Goal: Information Seeking & Learning: Learn about a topic

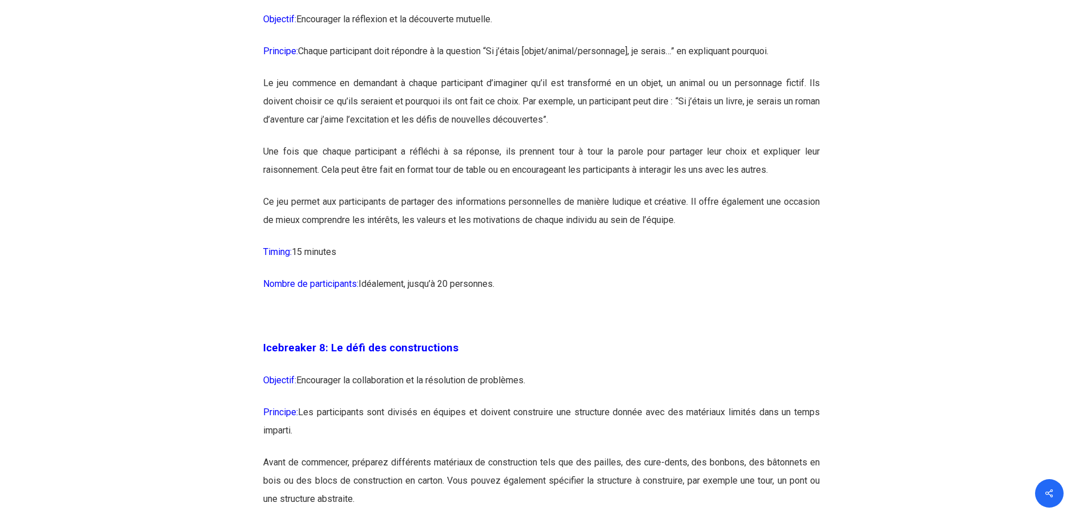
scroll to position [3253, 0]
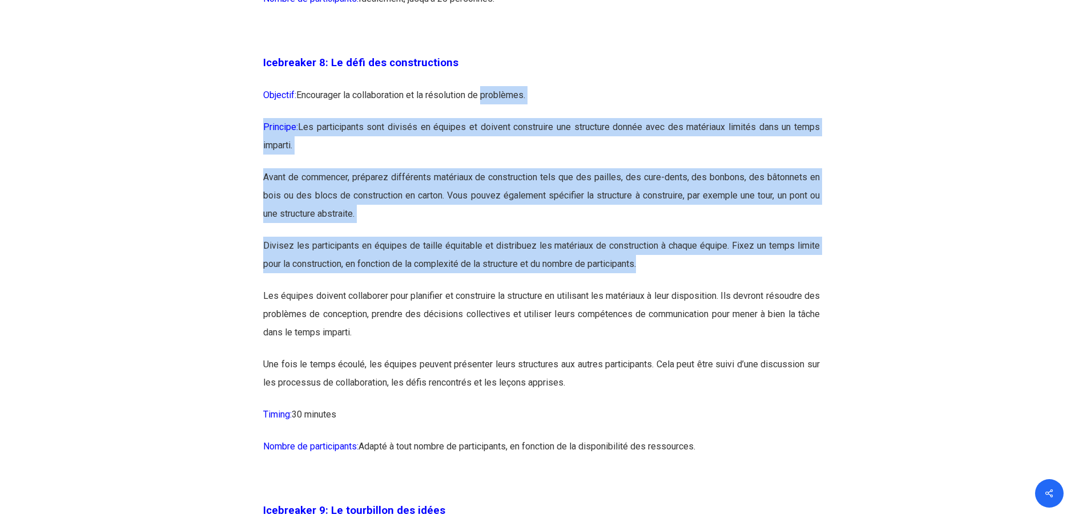
drag, startPoint x: 525, startPoint y: 154, endPoint x: 695, endPoint y: 310, distance: 231.0
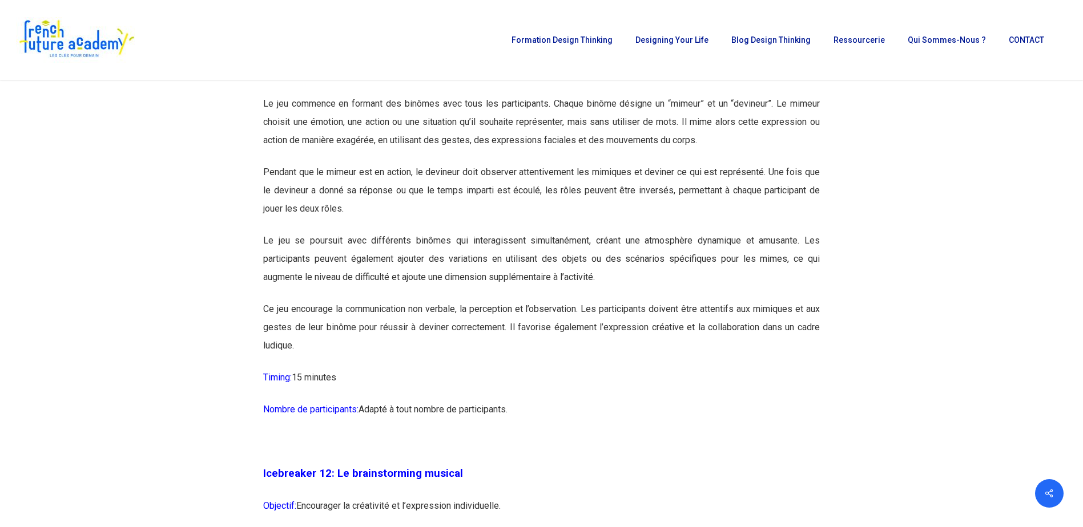
scroll to position [4508, 0]
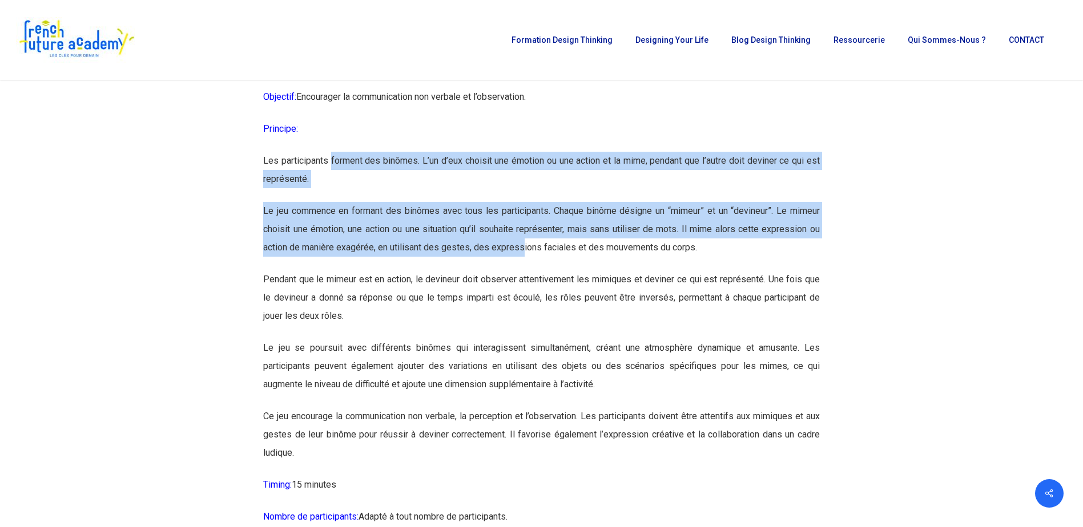
drag, startPoint x: 332, startPoint y: 193, endPoint x: 521, endPoint y: 278, distance: 207.4
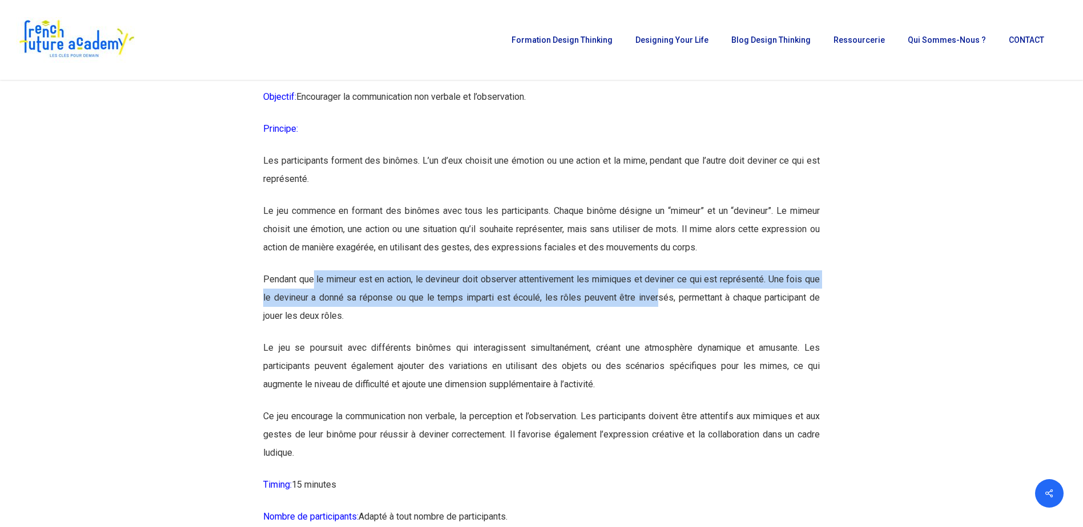
drag, startPoint x: 315, startPoint y: 316, endPoint x: 657, endPoint y: 335, distance: 343.0
click at [657, 335] on p "Pendant que le mimeur est en action, le devineur doit observer attentivement le…" at bounding box center [541, 305] width 556 height 68
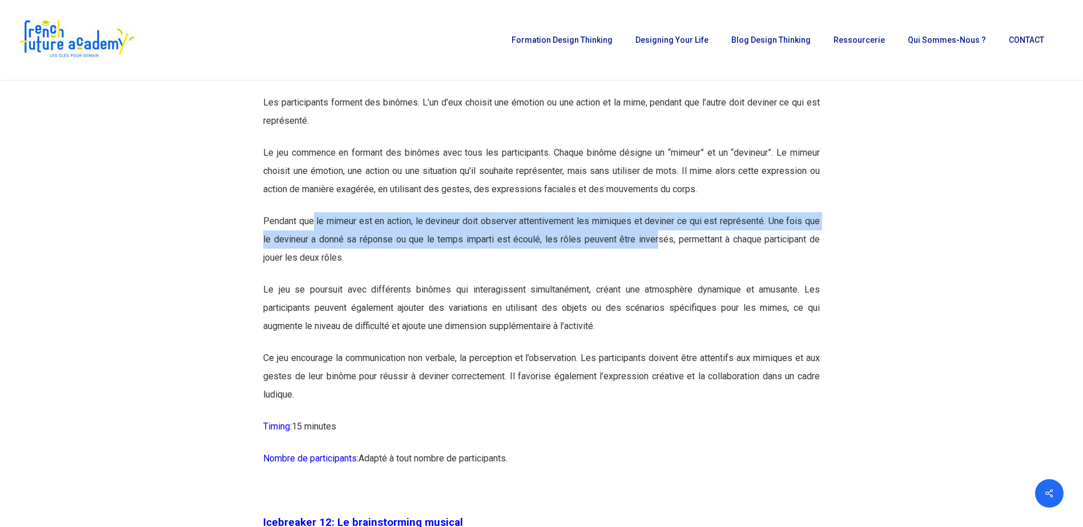
scroll to position [4341, 0]
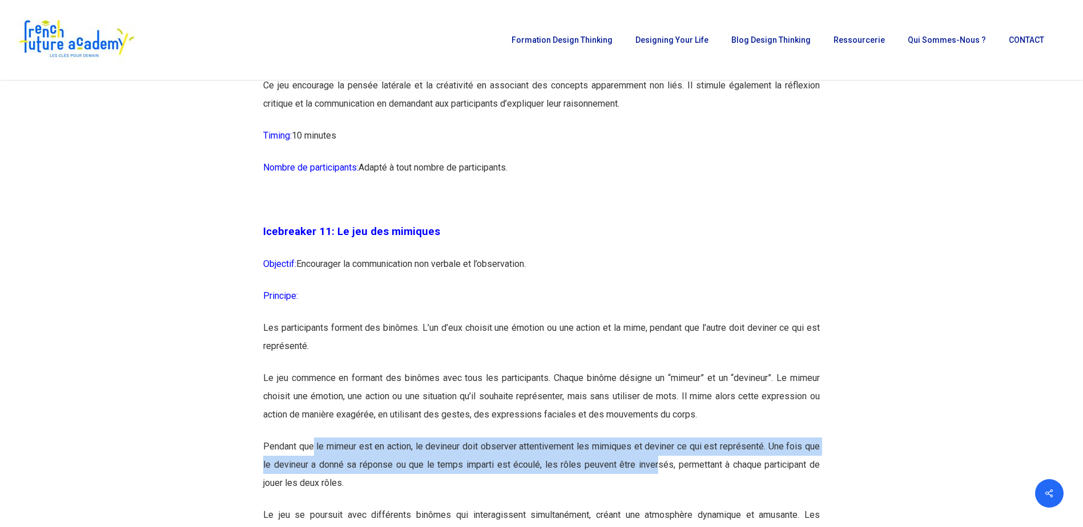
drag, startPoint x: 526, startPoint y: 380, endPoint x: 262, endPoint y: 261, distance: 289.7
copy div "Icebreaker 11: Le jeu des mimiques Objectif: Encourager la communication non ve…"
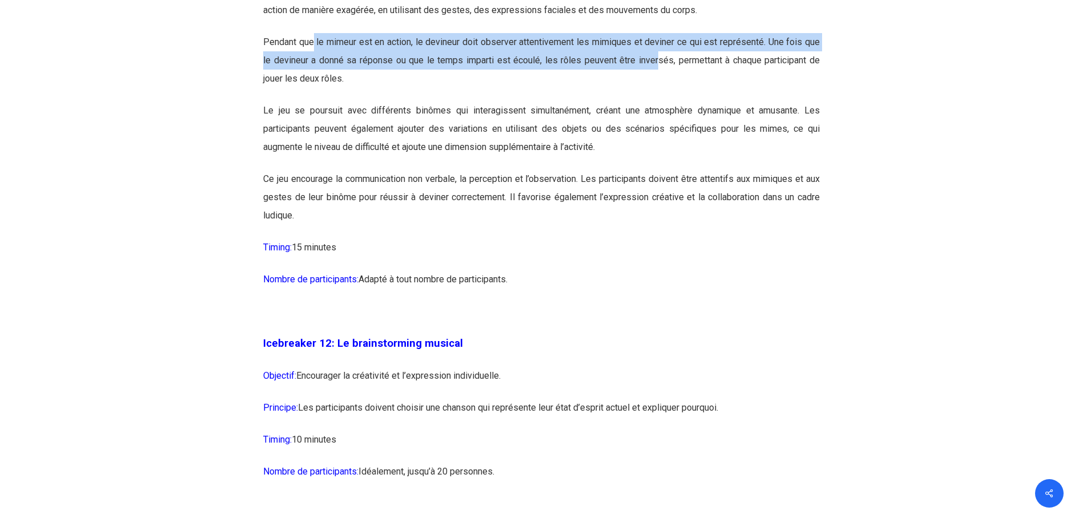
scroll to position [4855, 0]
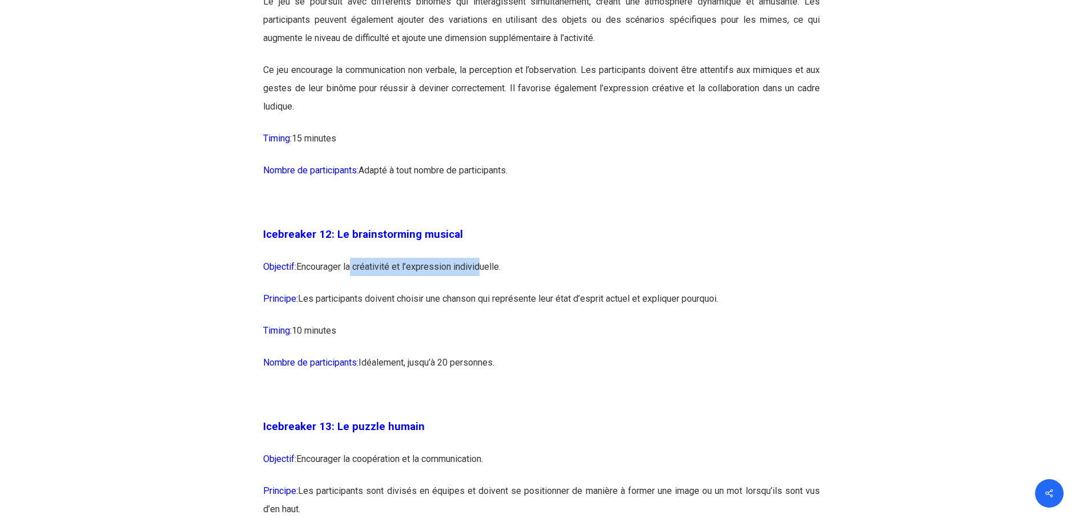
drag, startPoint x: 350, startPoint y: 308, endPoint x: 478, endPoint y: 308, distance: 127.3
click at [478, 290] on p "Objectif: Encourager la créativité et l’expression individuelle." at bounding box center [541, 274] width 556 height 32
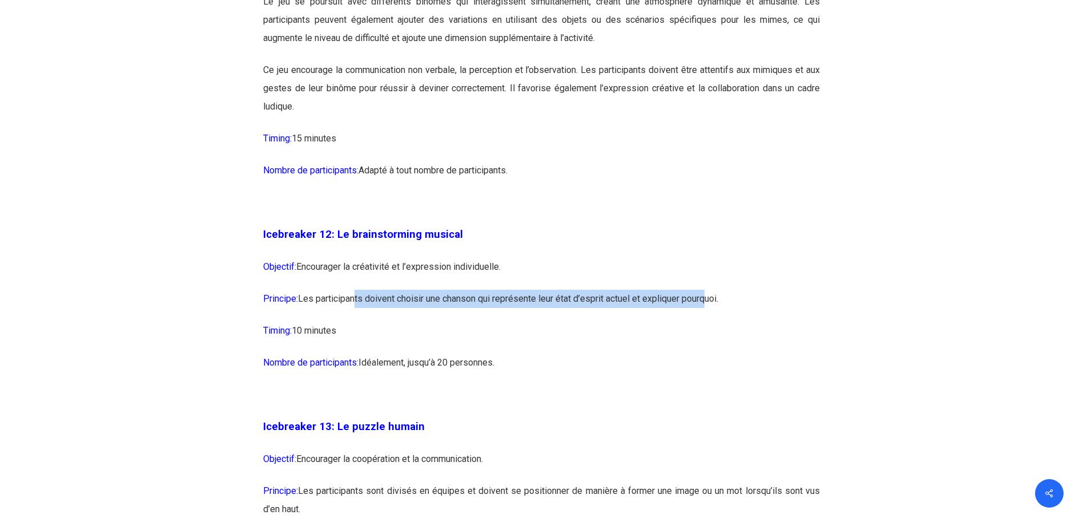
drag, startPoint x: 478, startPoint y: 308, endPoint x: 709, endPoint y: 333, distance: 232.4
click at [709, 322] on p "Principe: Les participants doivent choisir une chanson qui représente leur état…" at bounding box center [541, 306] width 556 height 32
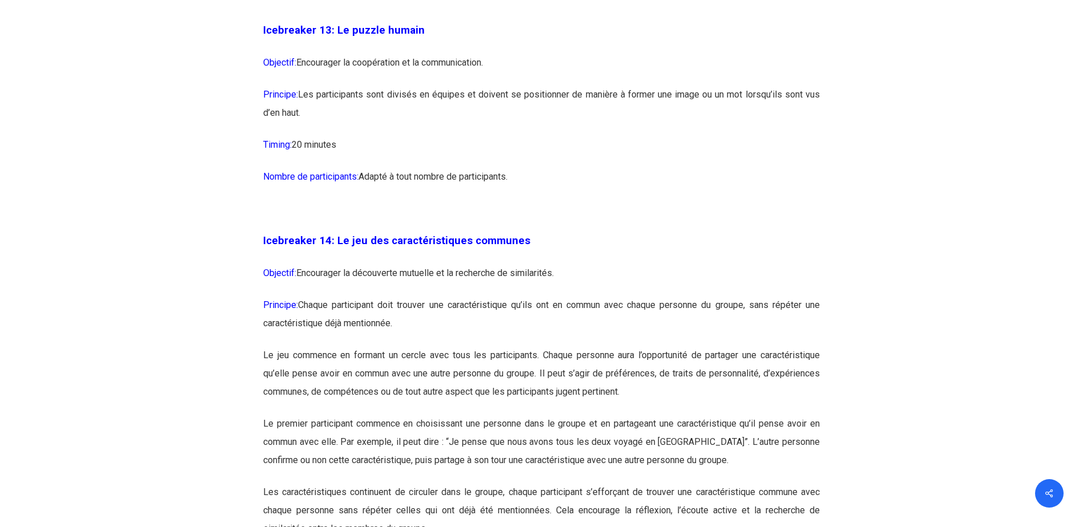
scroll to position [5254, 0]
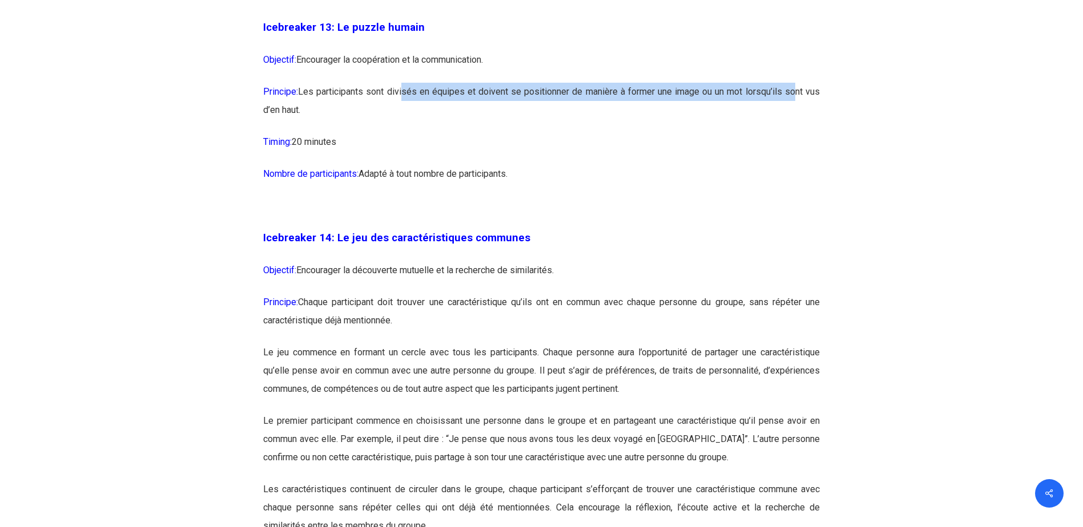
drag, startPoint x: 400, startPoint y: 130, endPoint x: 792, endPoint y: 121, distance: 391.6
click at [792, 121] on p "Principe: Les participants sont divisés en équipes et doivent se positionner de…" at bounding box center [541, 108] width 556 height 50
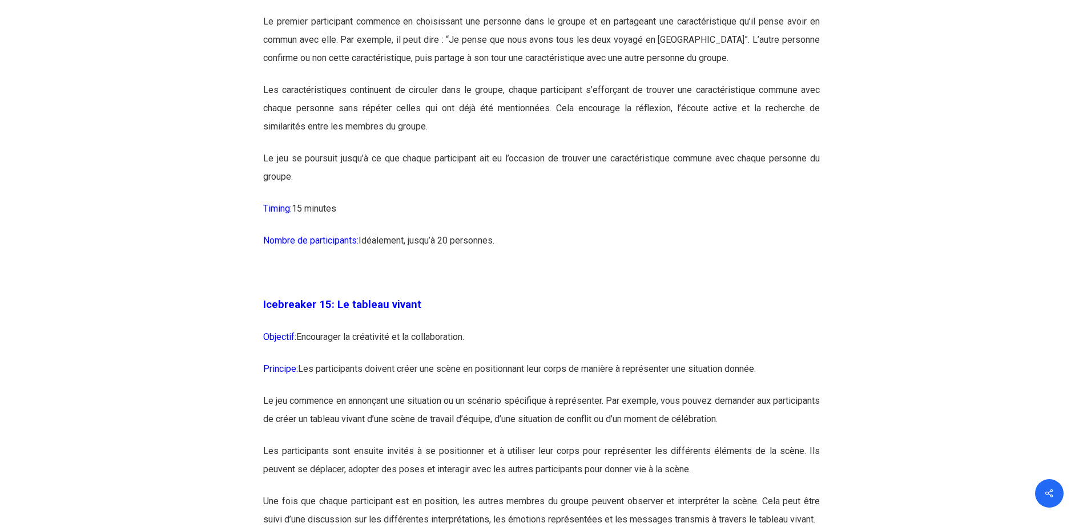
scroll to position [5882, 0]
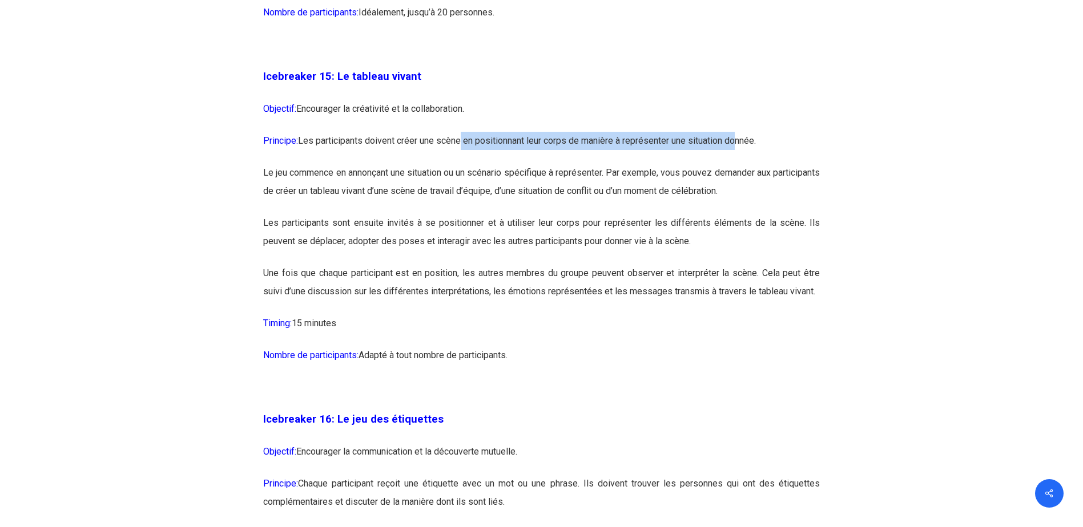
drag, startPoint x: 465, startPoint y: 181, endPoint x: 745, endPoint y: 177, distance: 280.2
click at [745, 164] on p "Principe: Les participants doivent créer une scène en positionnant leur corps d…" at bounding box center [541, 148] width 556 height 32
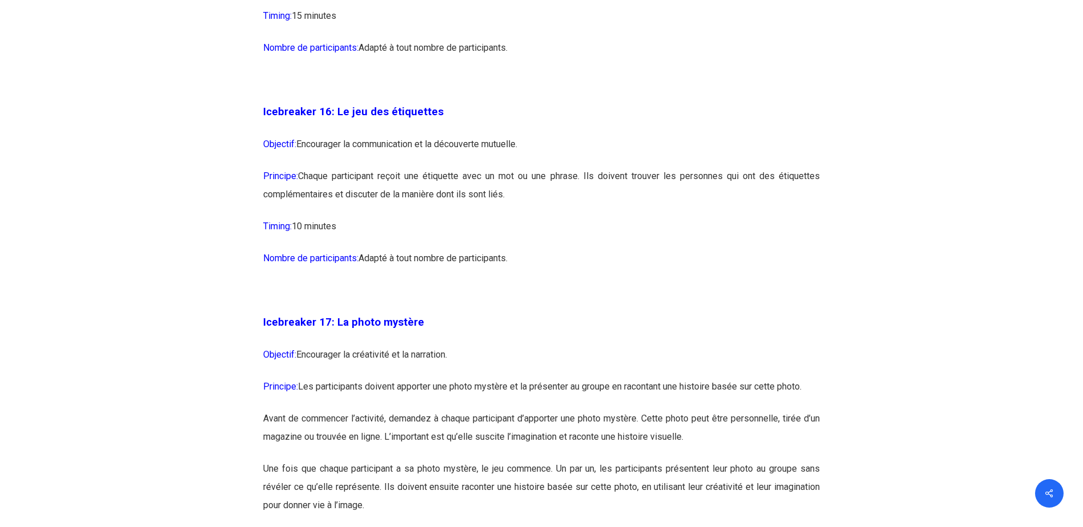
scroll to position [6282, 0]
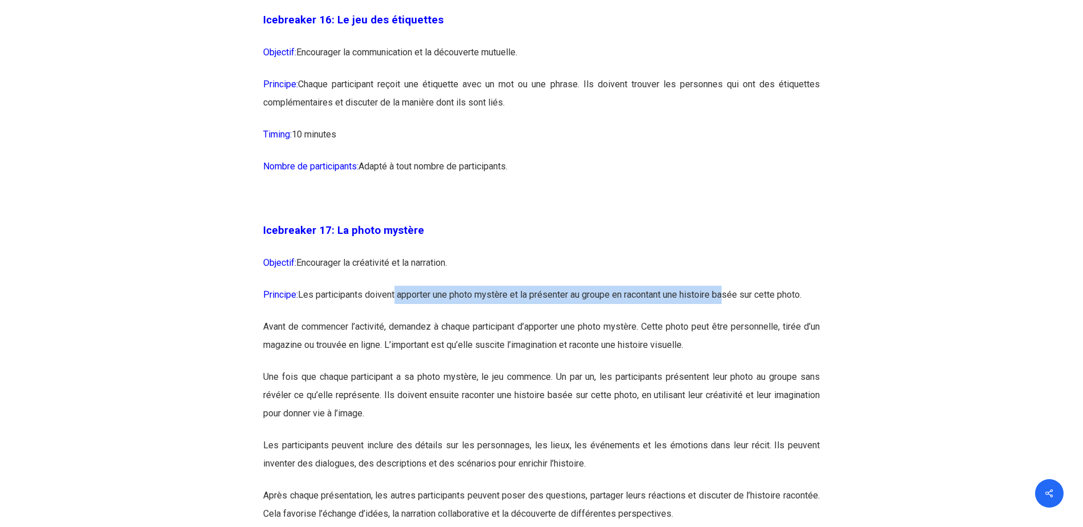
drag, startPoint x: 397, startPoint y: 333, endPoint x: 733, endPoint y: 339, distance: 336.2
click at [733, 318] on p "Principe: Les participants doivent apporter une photo mystère et la présenter a…" at bounding box center [541, 302] width 556 height 32
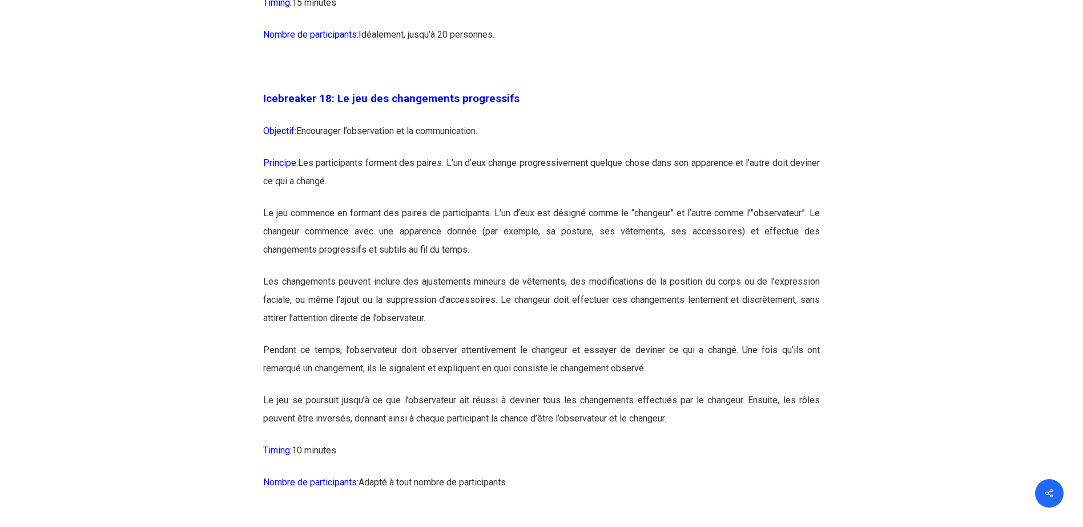
scroll to position [6852, 0]
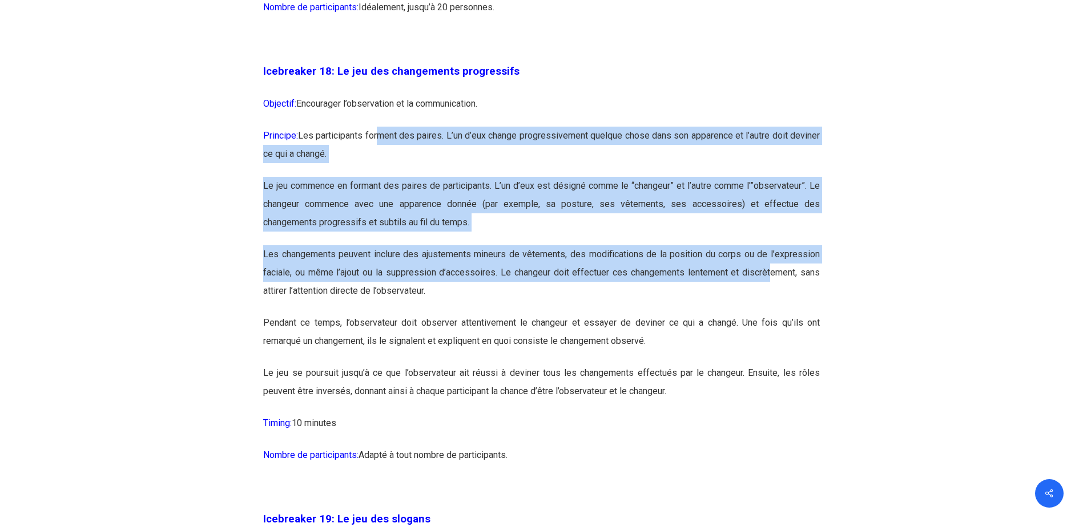
drag, startPoint x: 458, startPoint y: 175, endPoint x: 769, endPoint y: 303, distance: 336.3
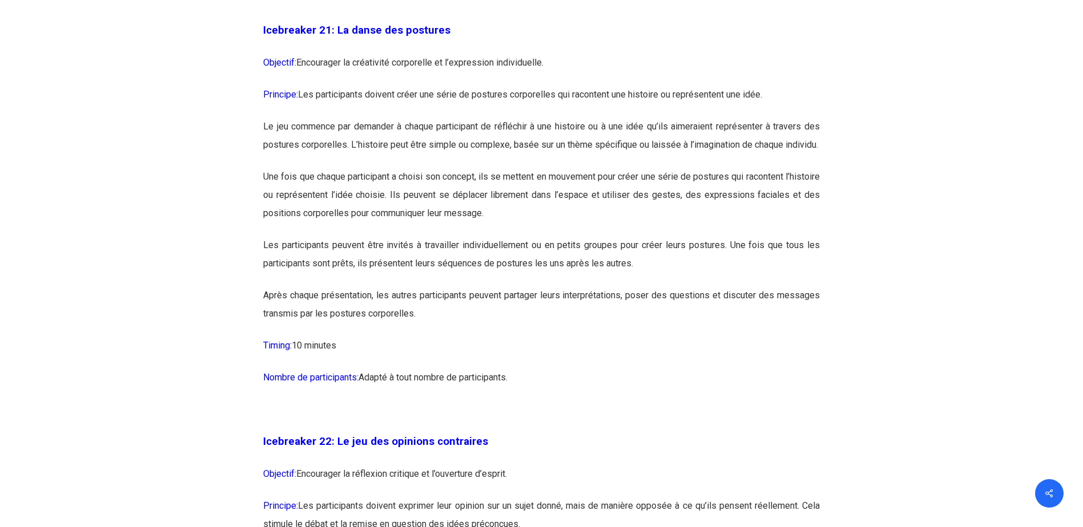
scroll to position [8165, 0]
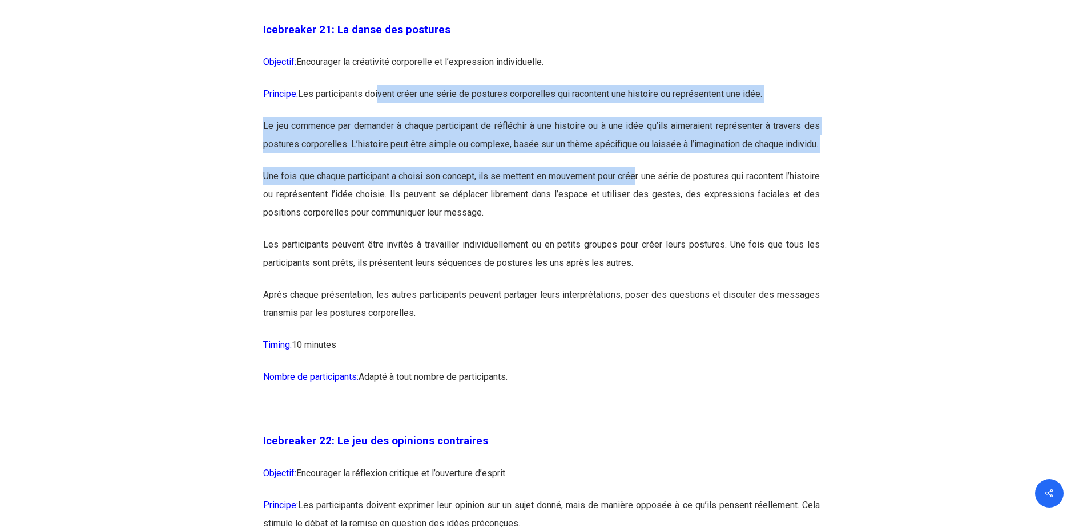
drag, startPoint x: 382, startPoint y: 126, endPoint x: 664, endPoint y: 236, distance: 302.5
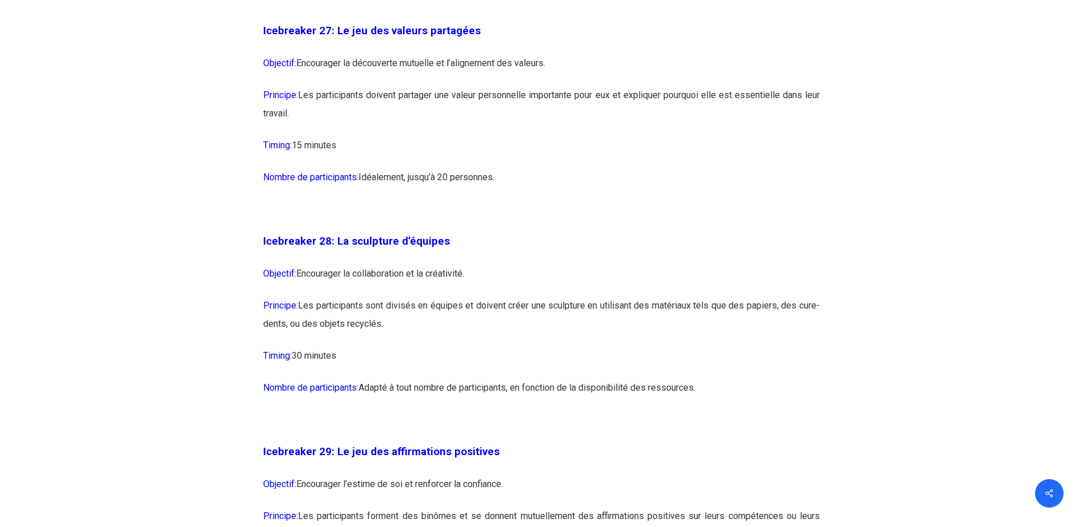
scroll to position [10562, 0]
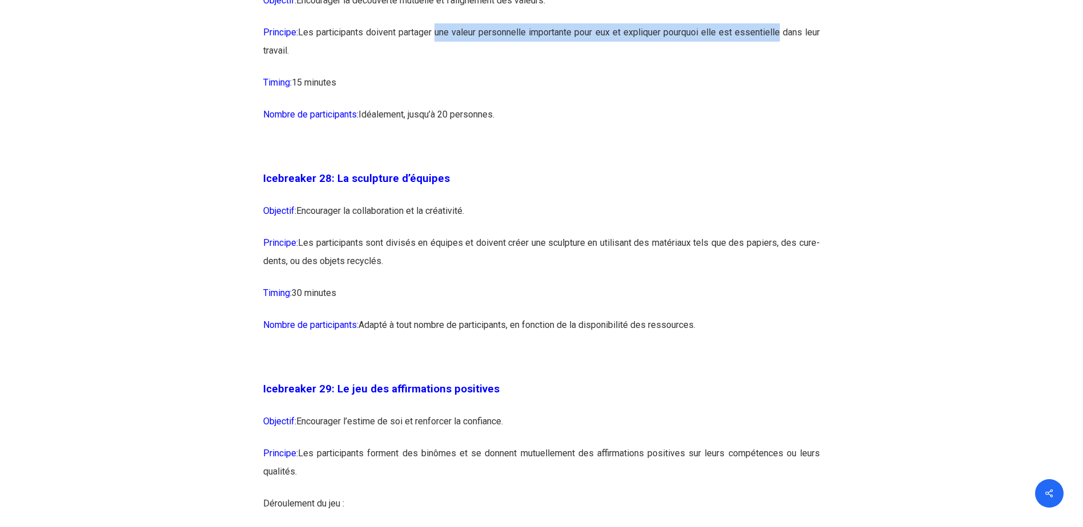
drag, startPoint x: 434, startPoint y: 87, endPoint x: 776, endPoint y: 86, distance: 341.8
click at [776, 74] on p "Principe: Les participants doivent partager une valeur personnelle importante p…" at bounding box center [541, 48] width 556 height 50
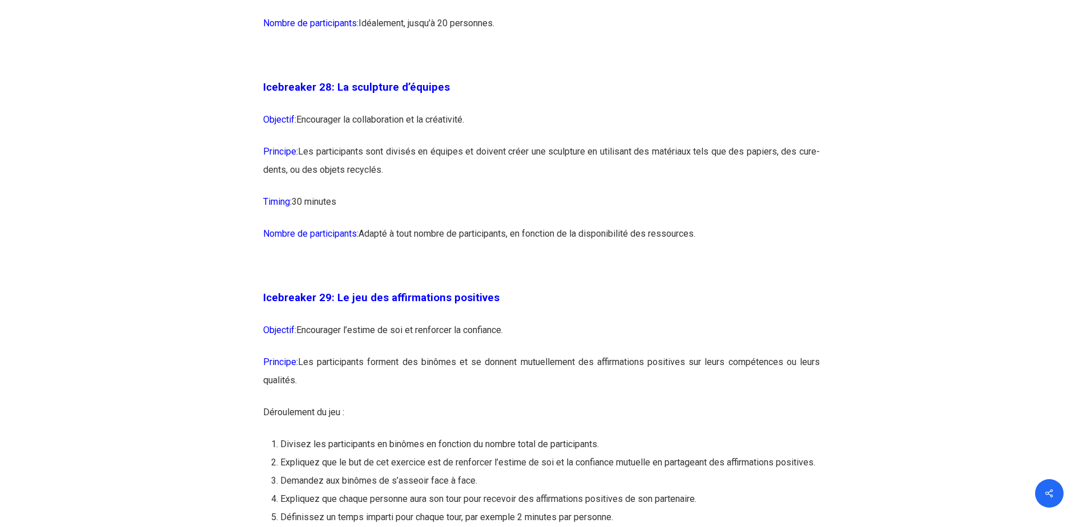
scroll to position [10676, 0]
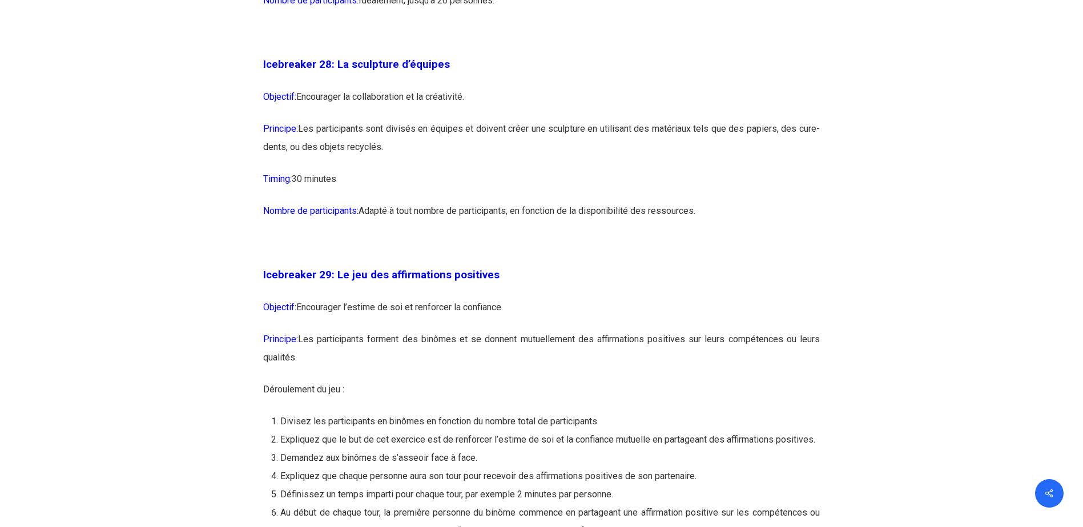
drag, startPoint x: 431, startPoint y: 188, endPoint x: 400, endPoint y: 204, distance: 35.2
click at [400, 170] on p "Principe: Les participants sont divisés en équipes et doivent créer une sculptu…" at bounding box center [541, 145] width 556 height 50
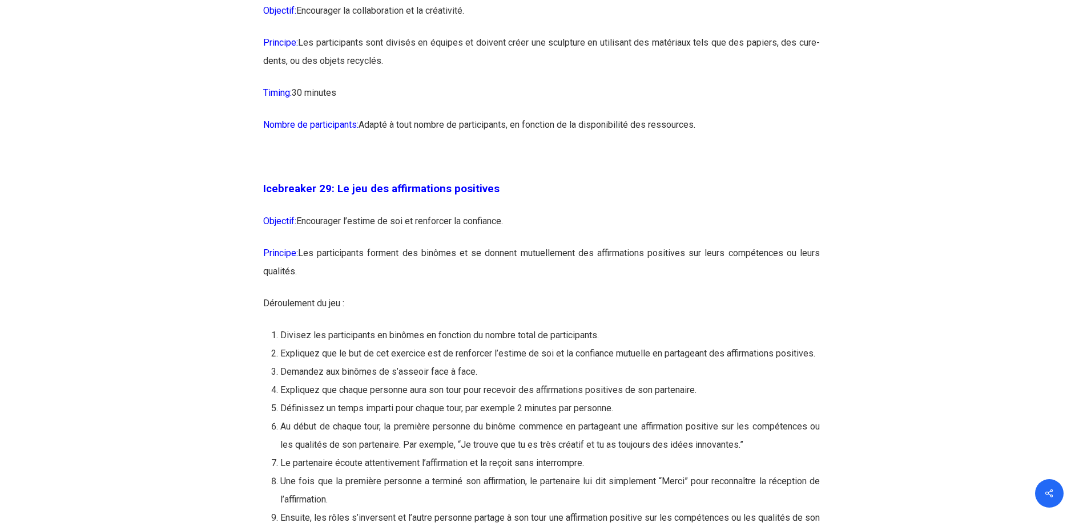
scroll to position [10847, 0]
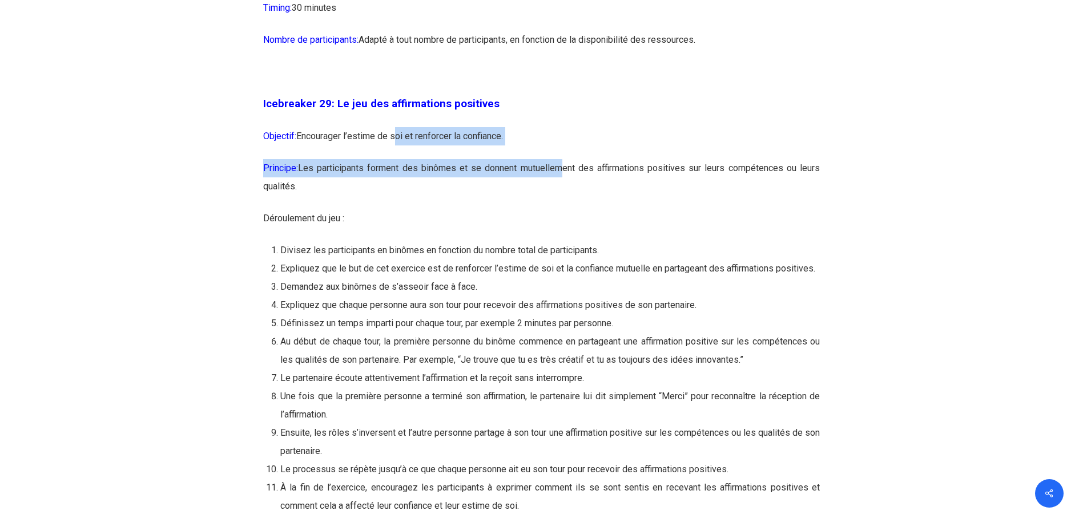
drag, startPoint x: 445, startPoint y: 191, endPoint x: 590, endPoint y: 229, distance: 149.9
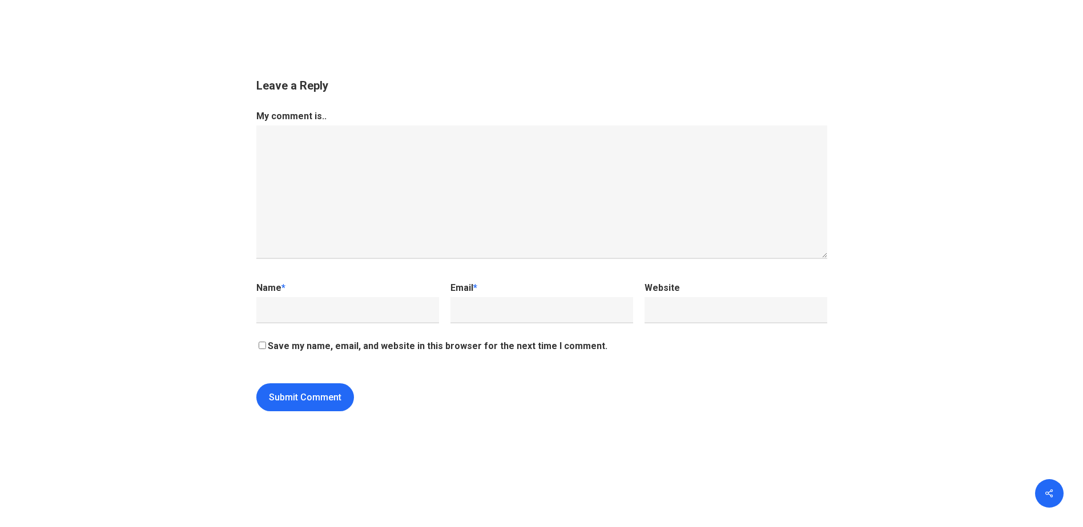
scroll to position [11931, 0]
